Goal: Task Accomplishment & Management: Manage account settings

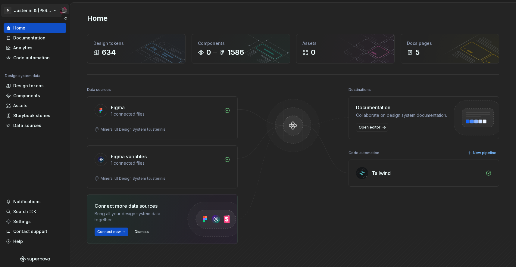
click at [47, 15] on html "D Justerini & [PERSON_NAME] Home Documentation Analytics Code automation Design…" at bounding box center [258, 133] width 516 height 267
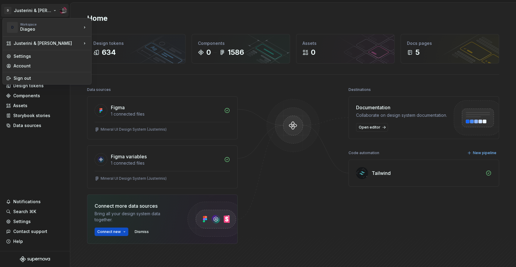
click at [124, 24] on html "D Justerini & [PERSON_NAME] Home Documentation Analytics Code automation Design…" at bounding box center [258, 133] width 516 height 267
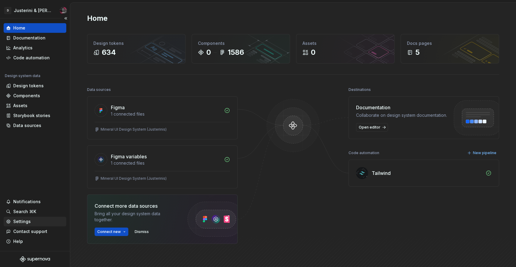
click at [29, 222] on div "Settings" at bounding box center [21, 222] width 17 height 6
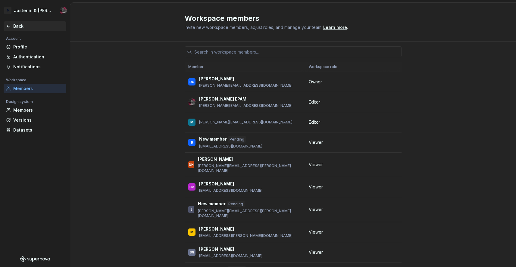
click at [20, 29] on div "Back" at bounding box center [38, 26] width 51 height 6
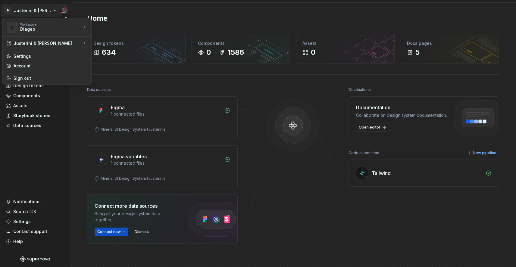
click at [39, 12] on html "D Justerini & [PERSON_NAME] Home Documentation Analytics Code automation Design…" at bounding box center [258, 133] width 516 height 267
click at [30, 60] on div "Settings" at bounding box center [47, 56] width 86 height 10
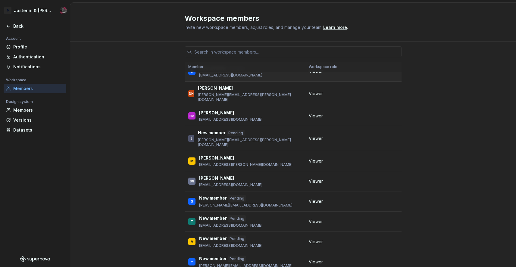
scroll to position [39, 0]
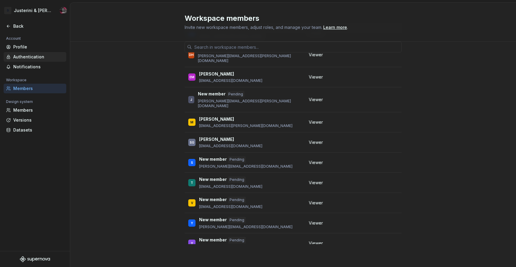
click at [29, 56] on div "Authentication" at bounding box center [38, 57] width 51 height 6
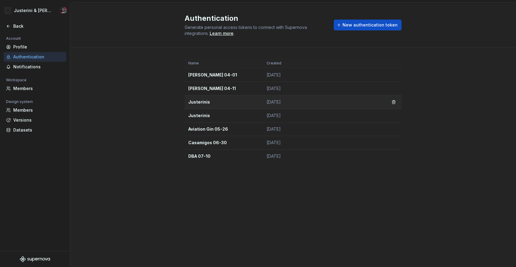
click at [206, 103] on td "Justerinis" at bounding box center [224, 102] width 78 height 14
click at [195, 101] on td "Justerinis" at bounding box center [224, 102] width 78 height 14
click at [209, 106] on td "Justerinis" at bounding box center [224, 102] width 78 height 14
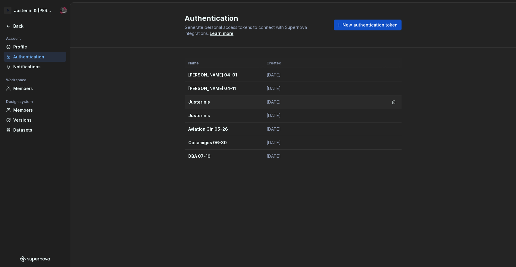
click at [211, 101] on td "Justerinis" at bounding box center [224, 102] width 78 height 14
